Goal: Transaction & Acquisition: Book appointment/travel/reservation

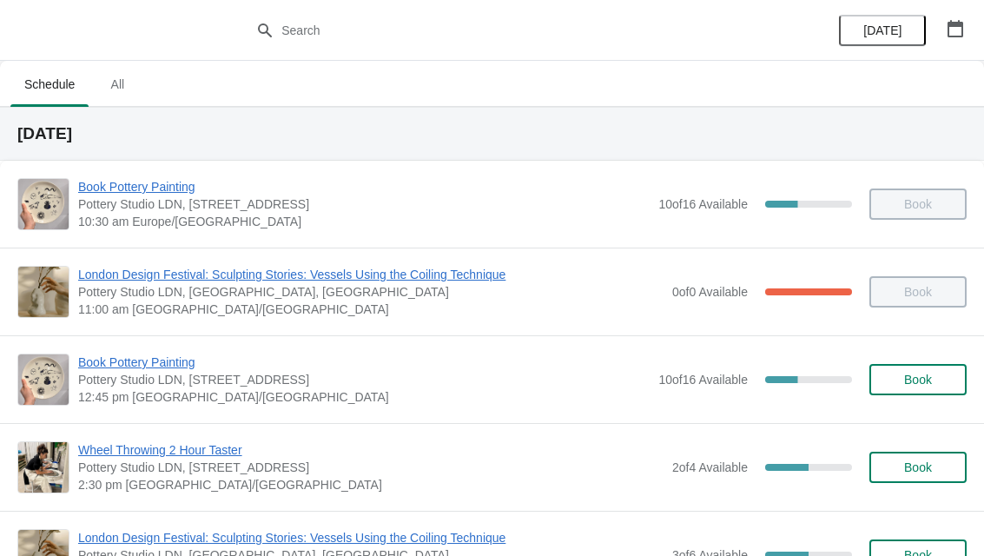
click at [963, 31] on icon "button" at bounding box center [956, 28] width 16 height 17
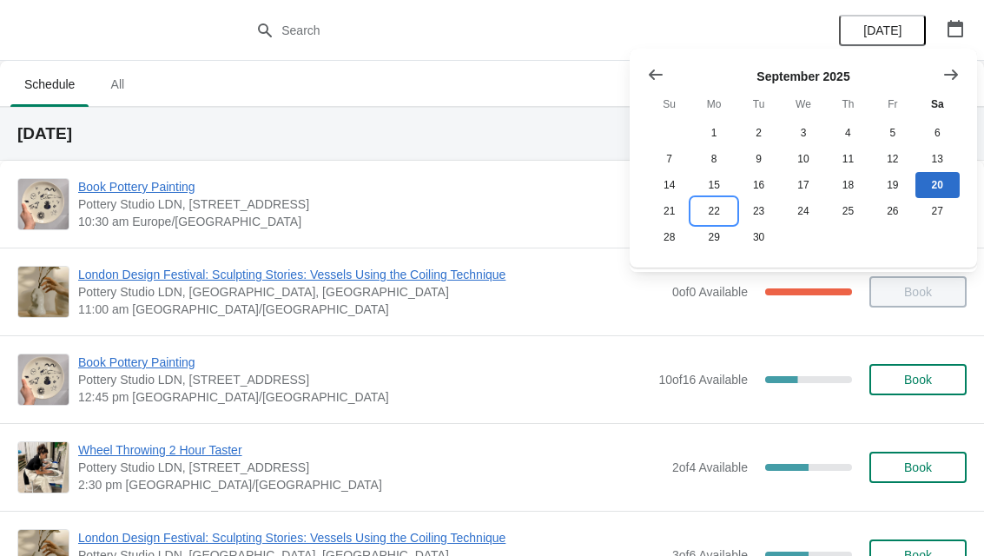
click at [727, 205] on button "22" at bounding box center [714, 211] width 44 height 26
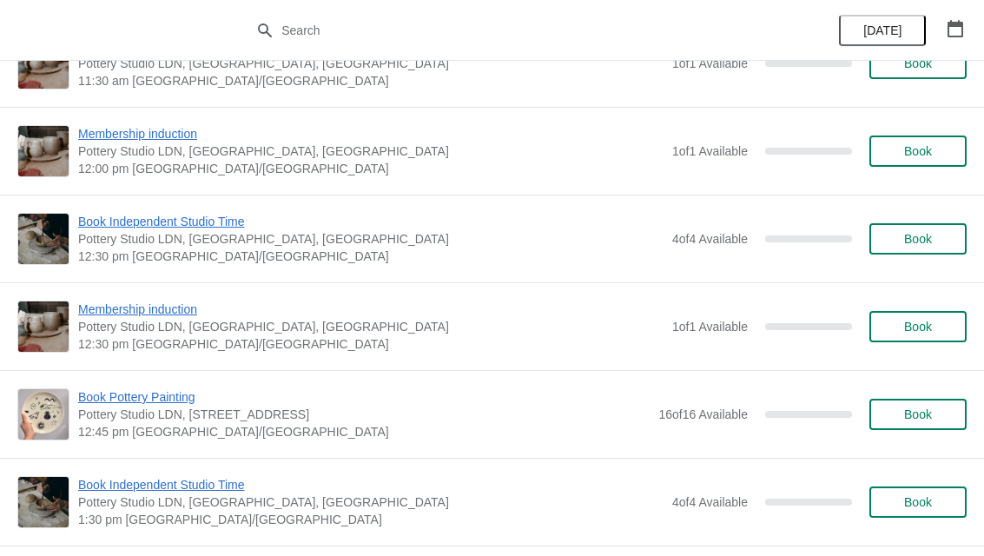
scroll to position [496, 0]
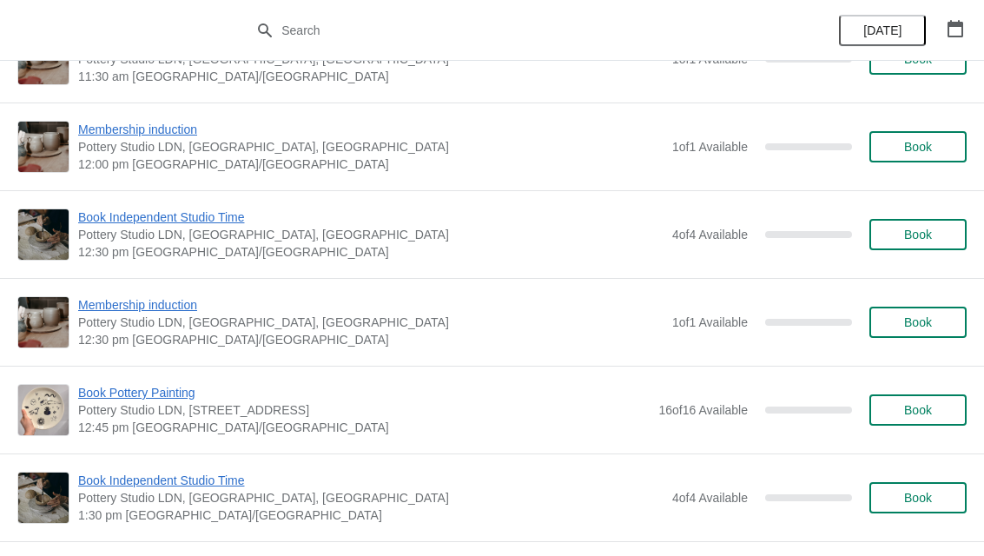
click at [175, 396] on span "Book Pottery Painting" at bounding box center [364, 392] width 572 height 17
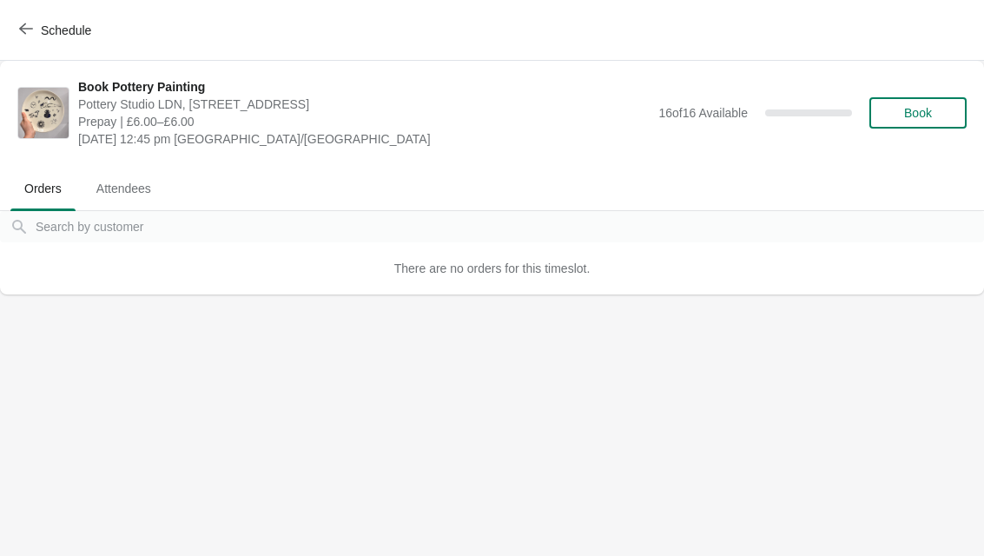
click at [937, 97] on button "Book" at bounding box center [918, 112] width 97 height 31
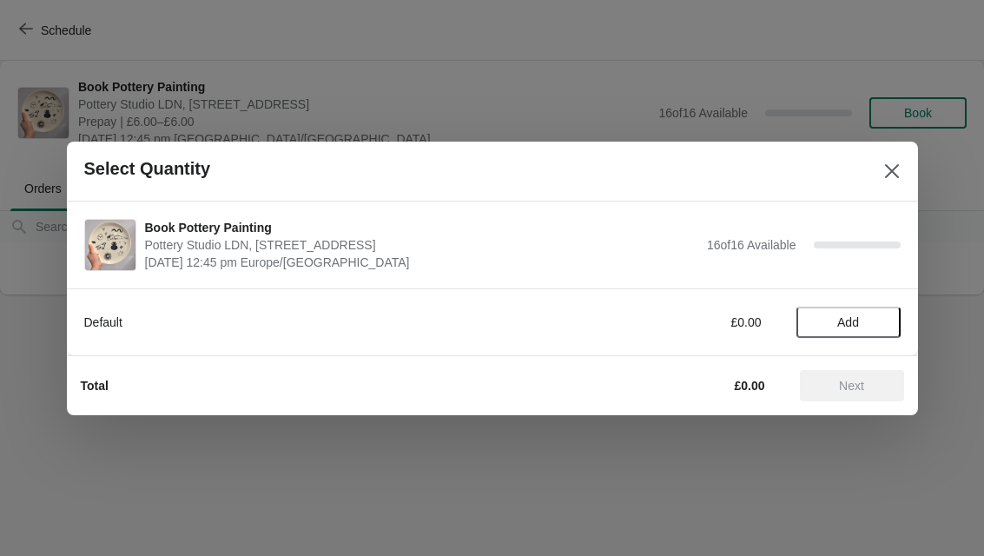
click at [890, 325] on button "Add" at bounding box center [849, 322] width 104 height 31
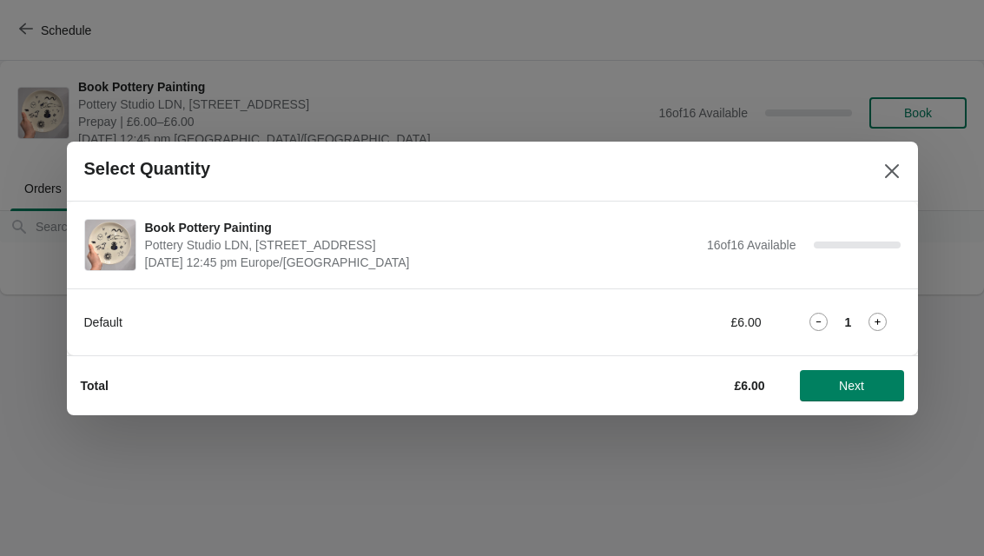
click at [884, 313] on icon at bounding box center [878, 322] width 18 height 18
click at [869, 381] on span "Next" at bounding box center [852, 386] width 76 height 14
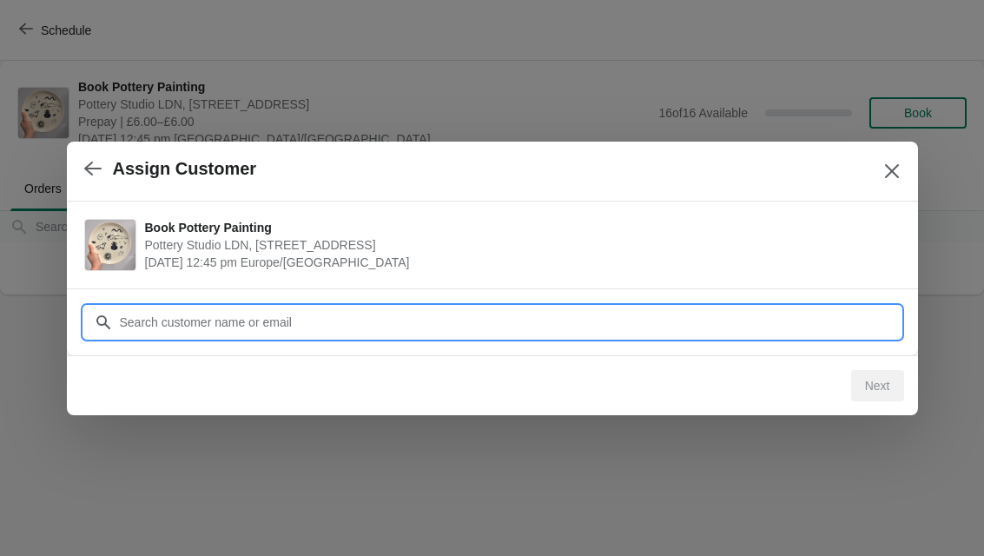
click at [591, 320] on input "Customer" at bounding box center [510, 322] width 782 height 31
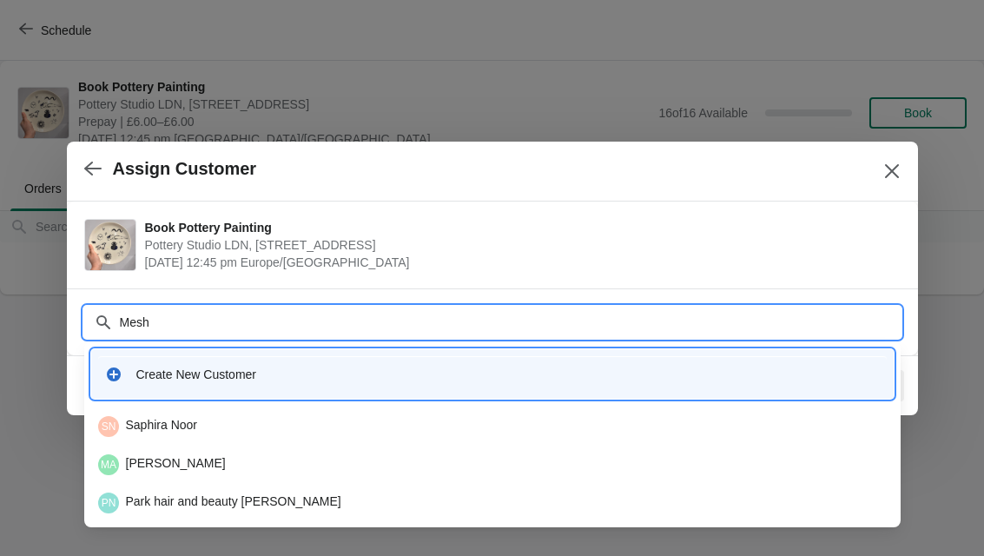
type input "Mesha"
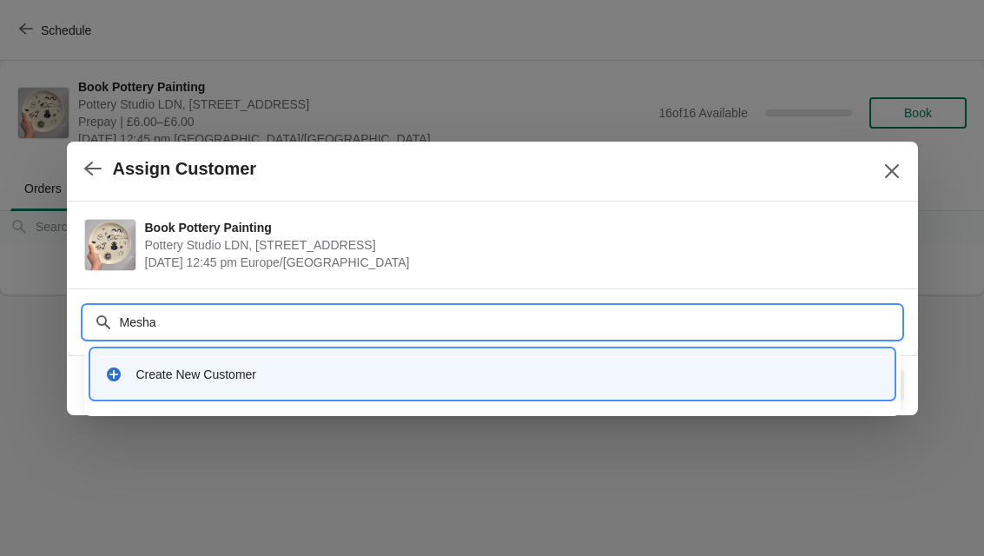
click at [94, 152] on button "button" at bounding box center [92, 169] width 31 height 34
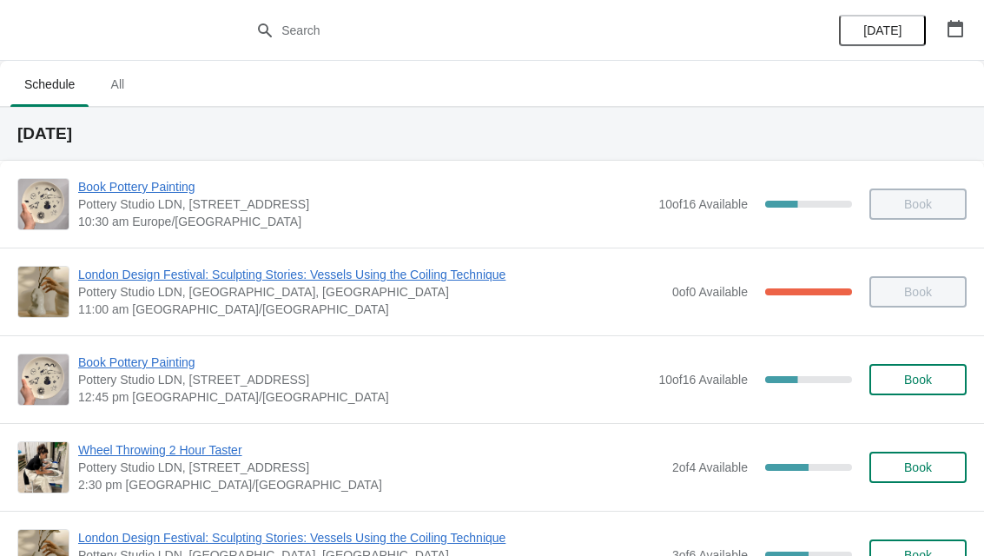
click at [971, 10] on div "[DATE]" at bounding box center [901, 30] width 165 height 61
click at [967, 34] on button "button" at bounding box center [955, 28] width 31 height 31
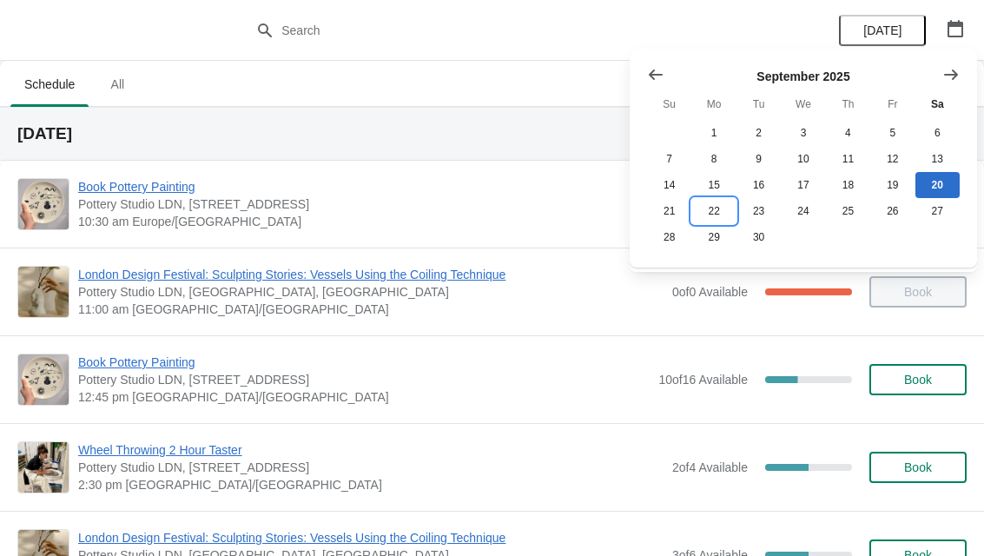
click at [722, 204] on button "22" at bounding box center [714, 211] width 44 height 26
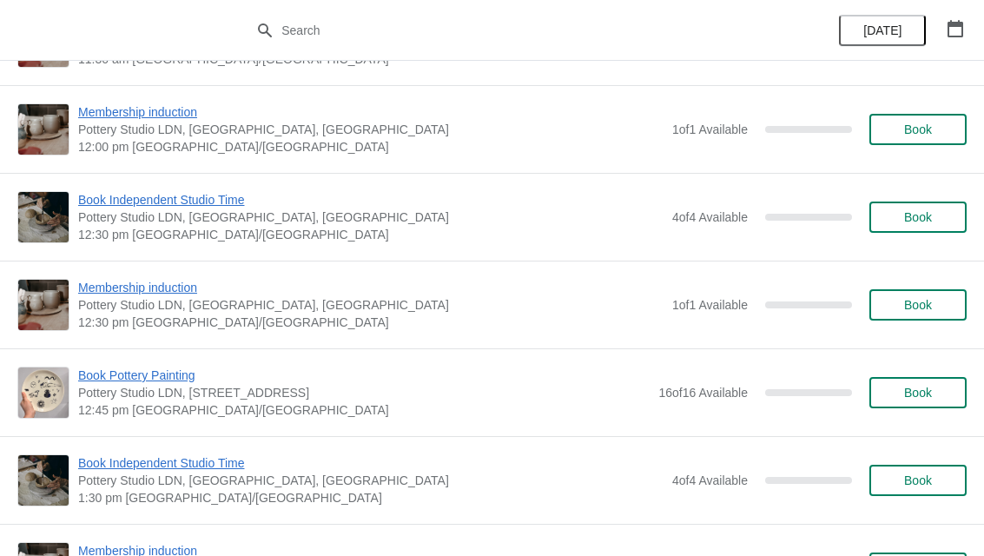
scroll to position [514, 0]
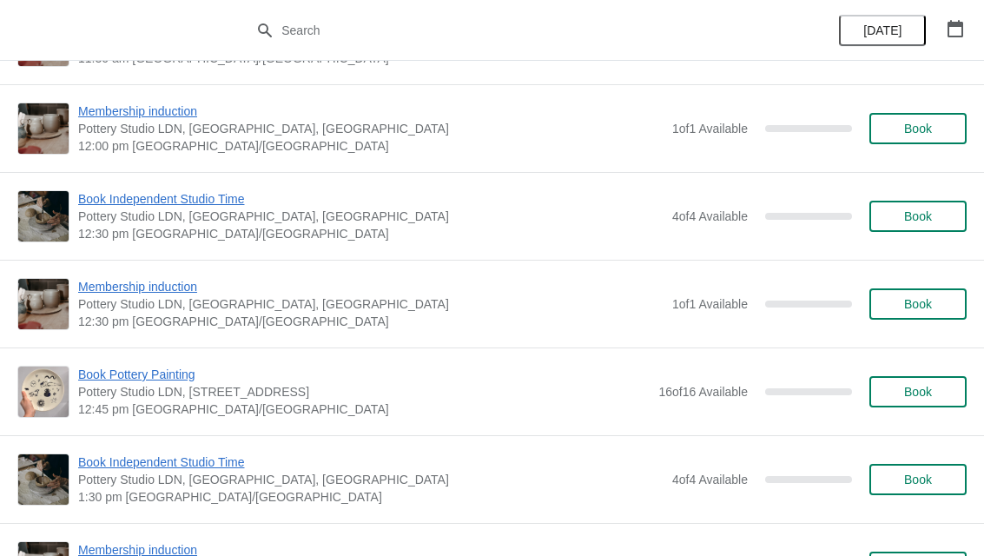
click at [930, 381] on button "Book" at bounding box center [918, 391] width 97 height 31
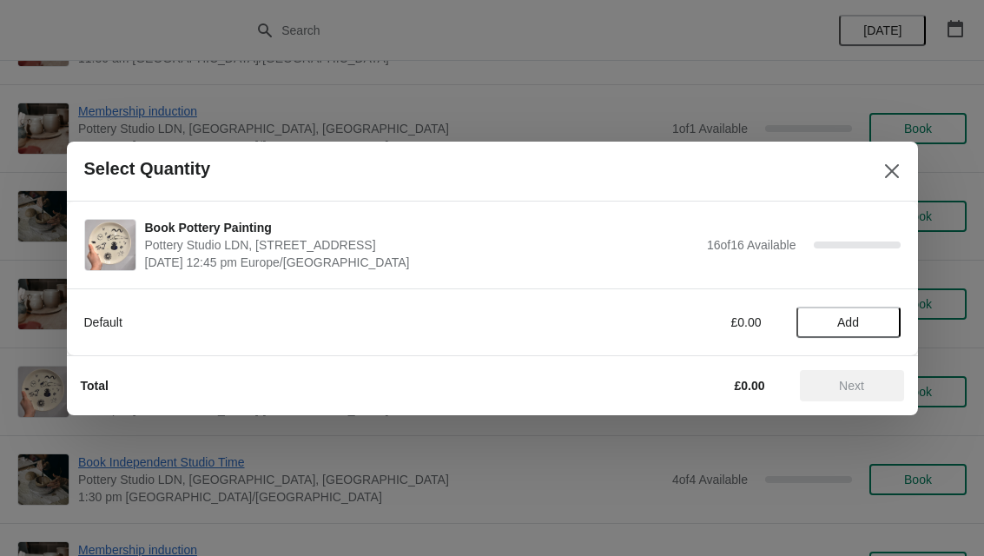
click at [880, 317] on span "Add" at bounding box center [848, 322] width 73 height 14
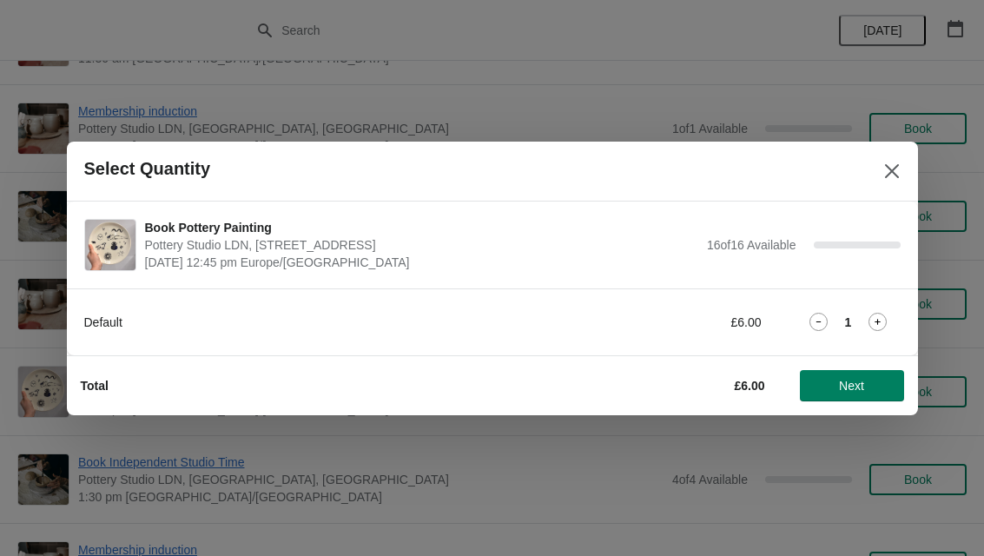
click at [892, 320] on div "1" at bounding box center [849, 322] width 104 height 18
click at [895, 309] on div "Default £6.00 1" at bounding box center [492, 322] width 817 height 31
click at [882, 318] on icon at bounding box center [878, 322] width 18 height 18
click at [867, 379] on span "Next" at bounding box center [852, 386] width 76 height 14
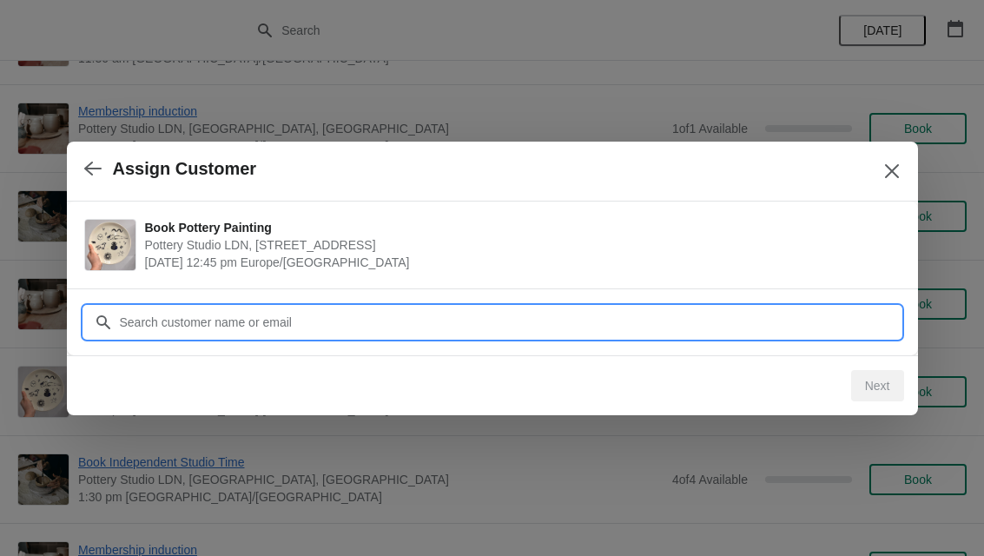
click at [560, 313] on input "Customer" at bounding box center [510, 322] width 782 height 31
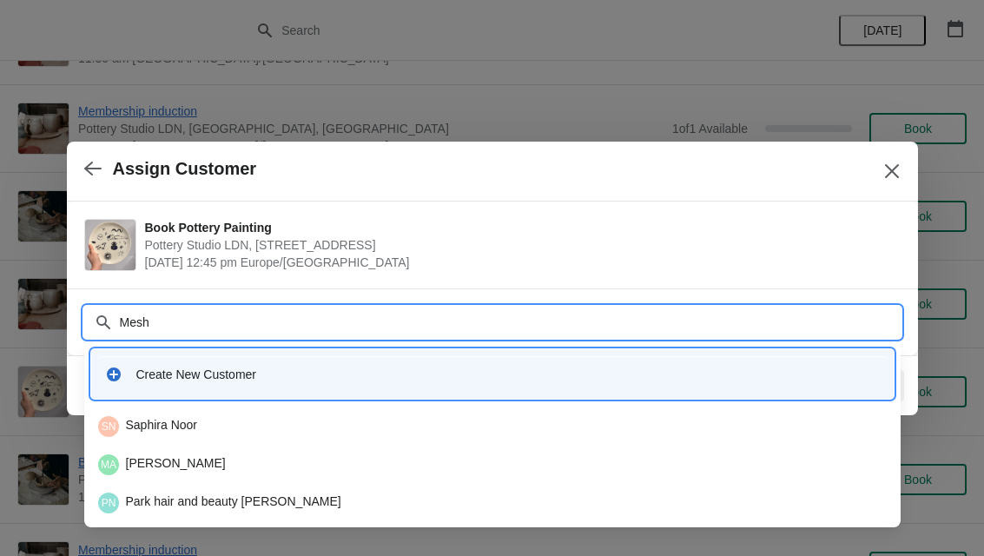
type input "Mesha"
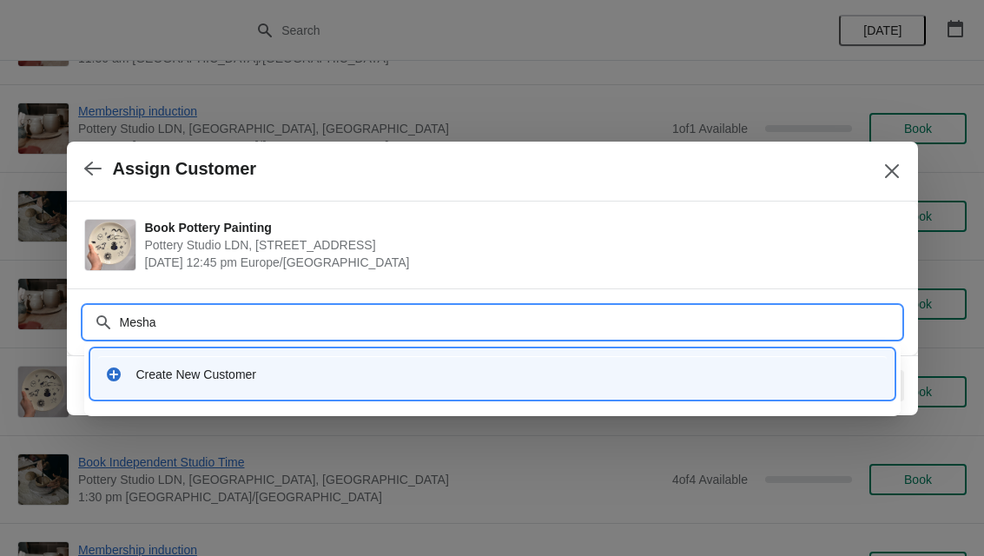
click at [205, 367] on div "Create New Customer" at bounding box center [508, 374] width 744 height 17
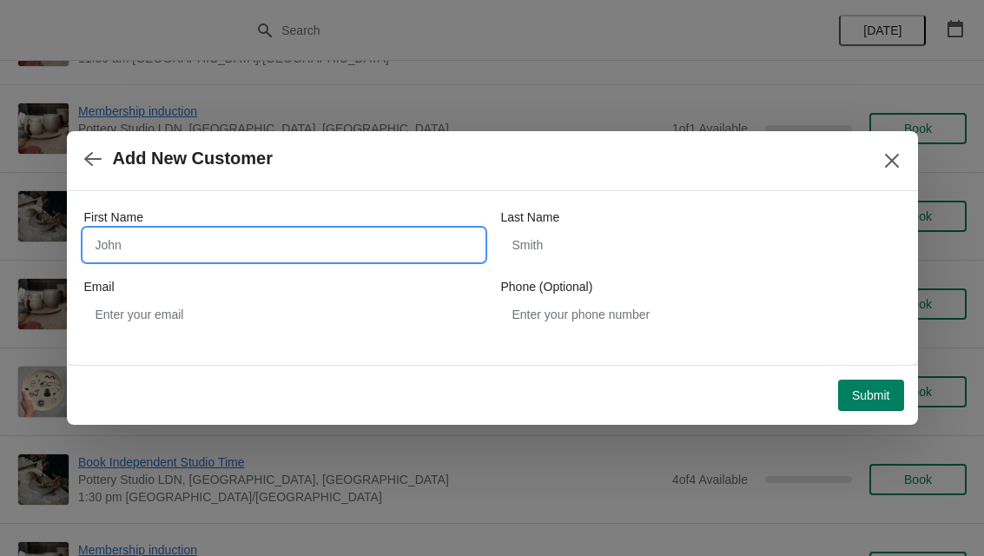
click at [130, 242] on input "First Name" at bounding box center [284, 244] width 400 height 31
type input "Mesha"
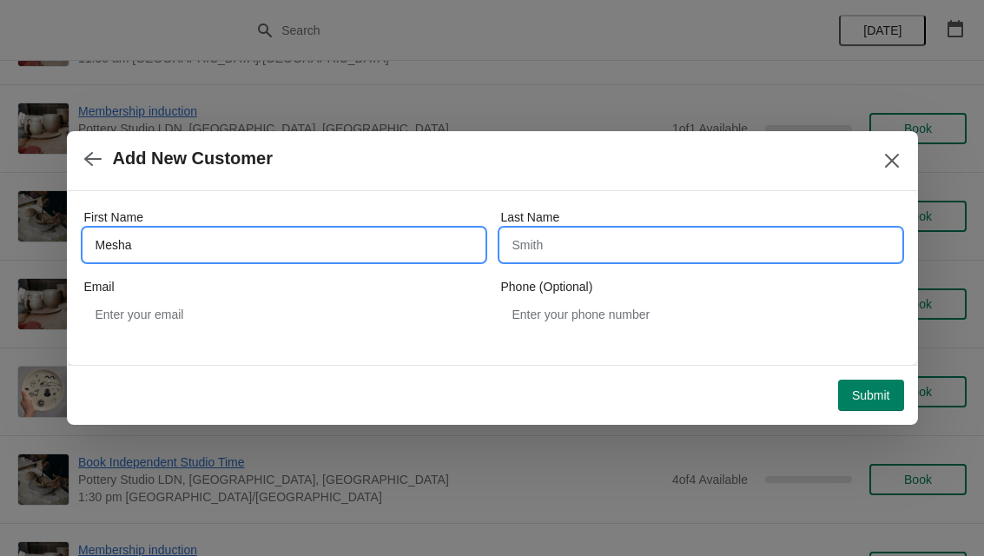
click at [646, 235] on input "Last Name" at bounding box center [701, 244] width 400 height 31
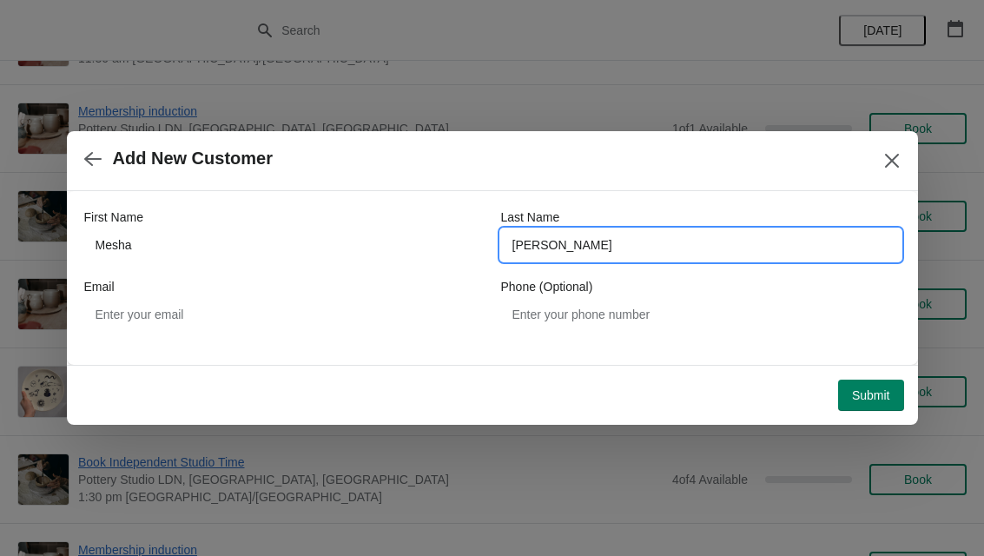
type input "[PERSON_NAME]"
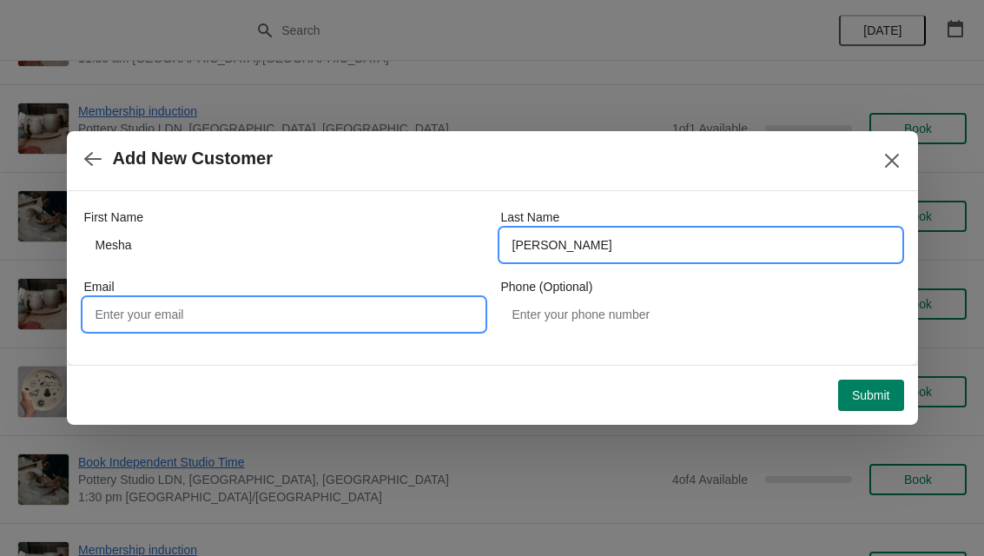
click at [136, 312] on input "Email" at bounding box center [284, 314] width 400 height 31
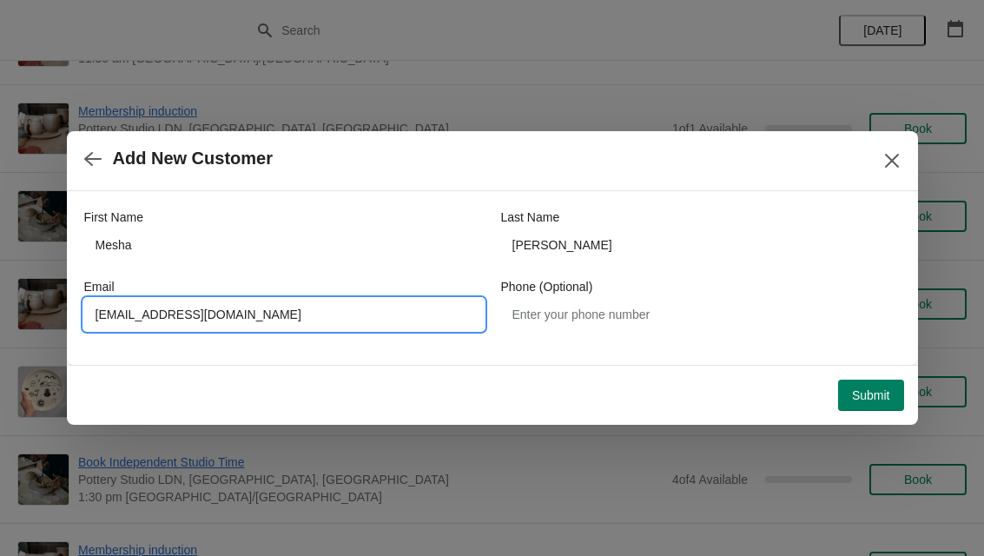
type input "[EMAIL_ADDRESS][DOMAIN_NAME]"
click at [878, 392] on span "Submit" at bounding box center [871, 395] width 38 height 14
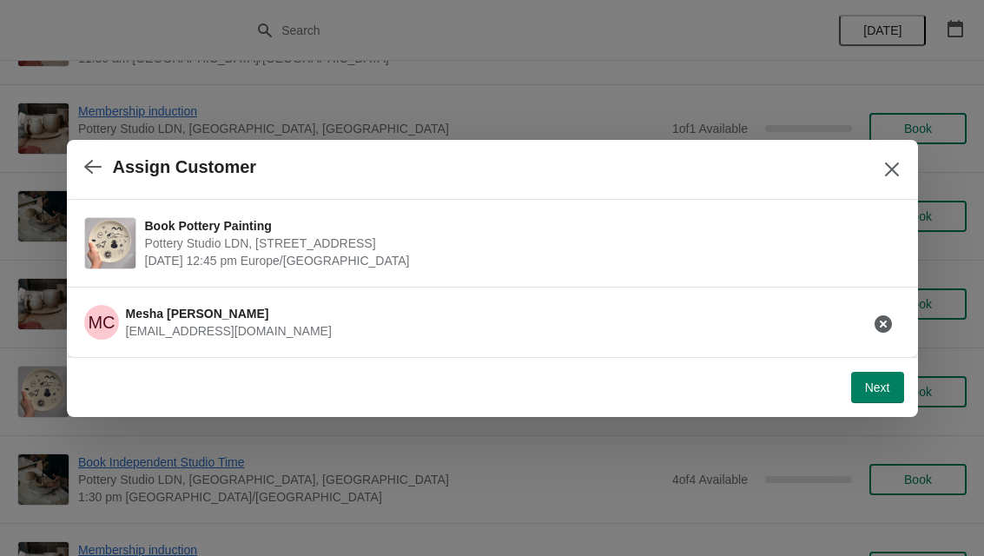
click at [887, 388] on span "Next" at bounding box center [877, 388] width 25 height 14
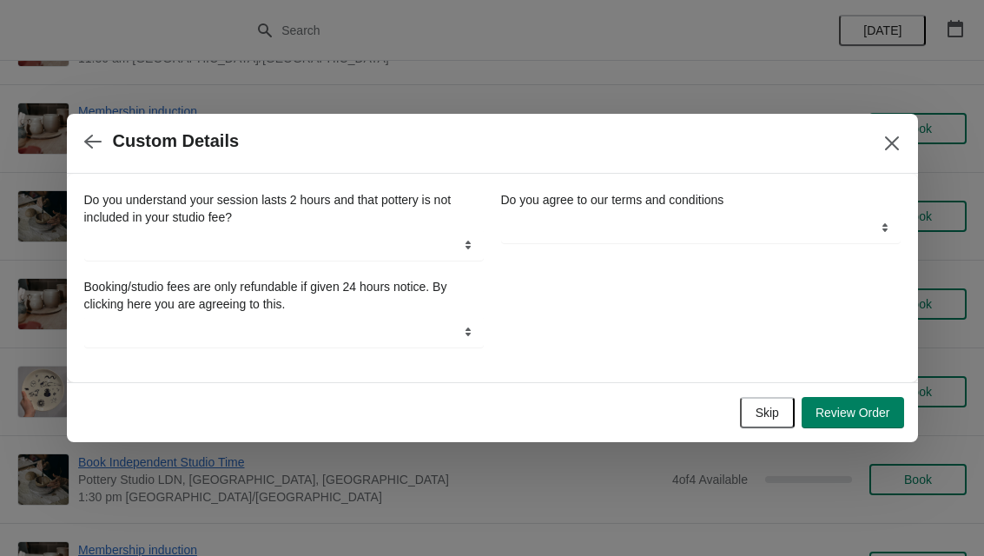
click at [770, 407] on span "Skip" at bounding box center [767, 413] width 23 height 14
